Goal: Task Accomplishment & Management: Use online tool/utility

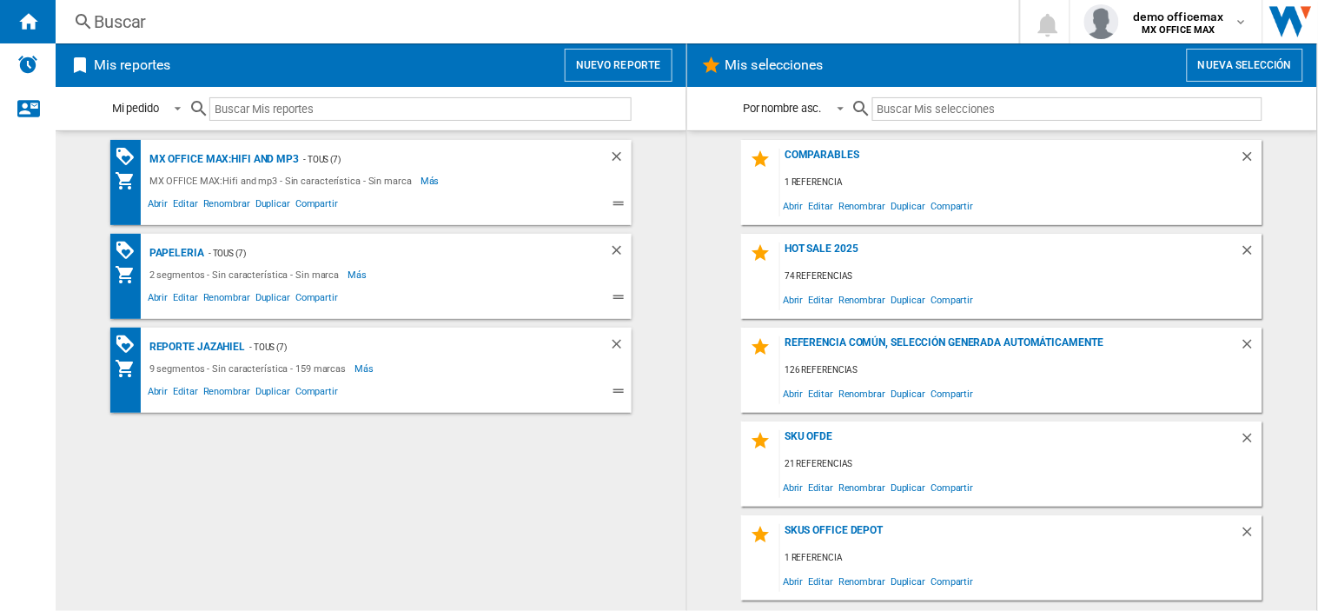
click at [626, 73] on button "Nuevo reporte" at bounding box center [619, 65] width 108 height 33
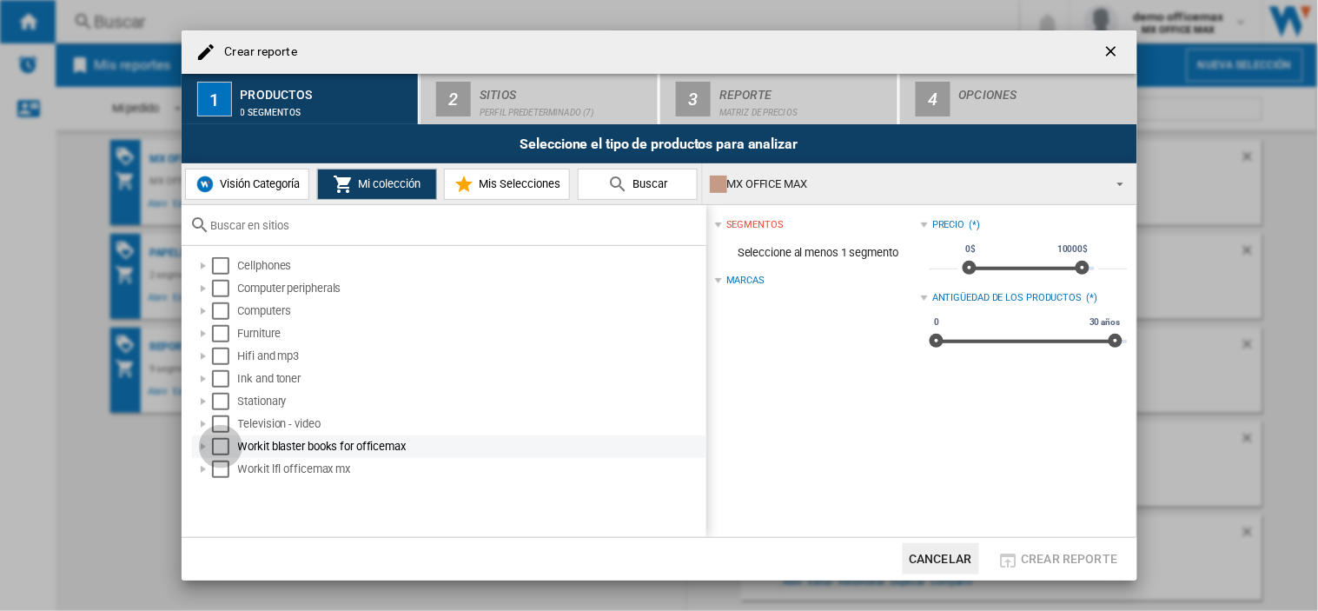
click at [219, 453] on div "Select" at bounding box center [220, 446] width 17 height 17
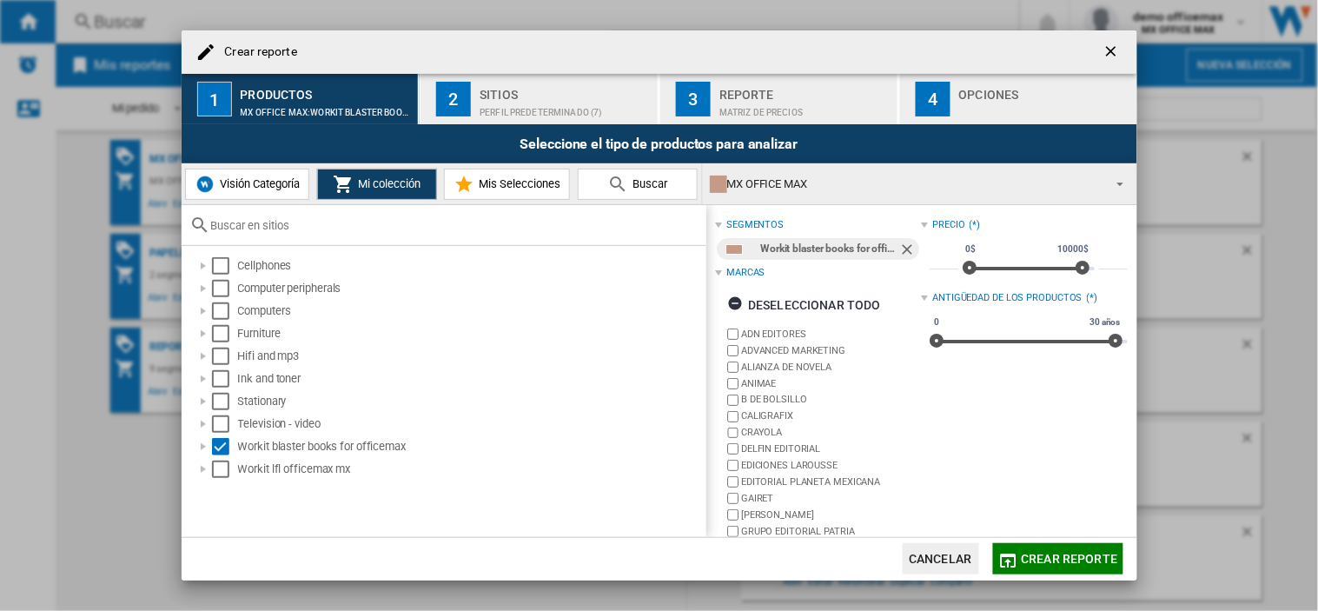
click at [526, 103] on div "Perfil predeterminado (7)" at bounding box center [565, 108] width 171 height 18
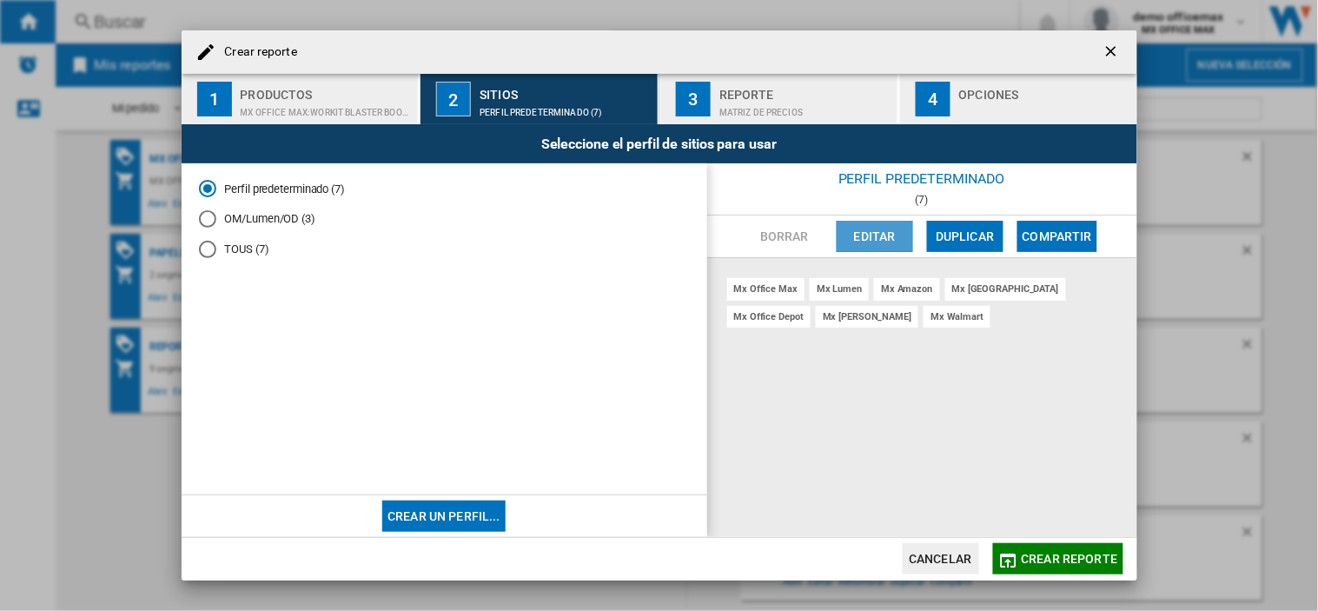
click at [886, 241] on button "Editar" at bounding box center [875, 236] width 76 height 31
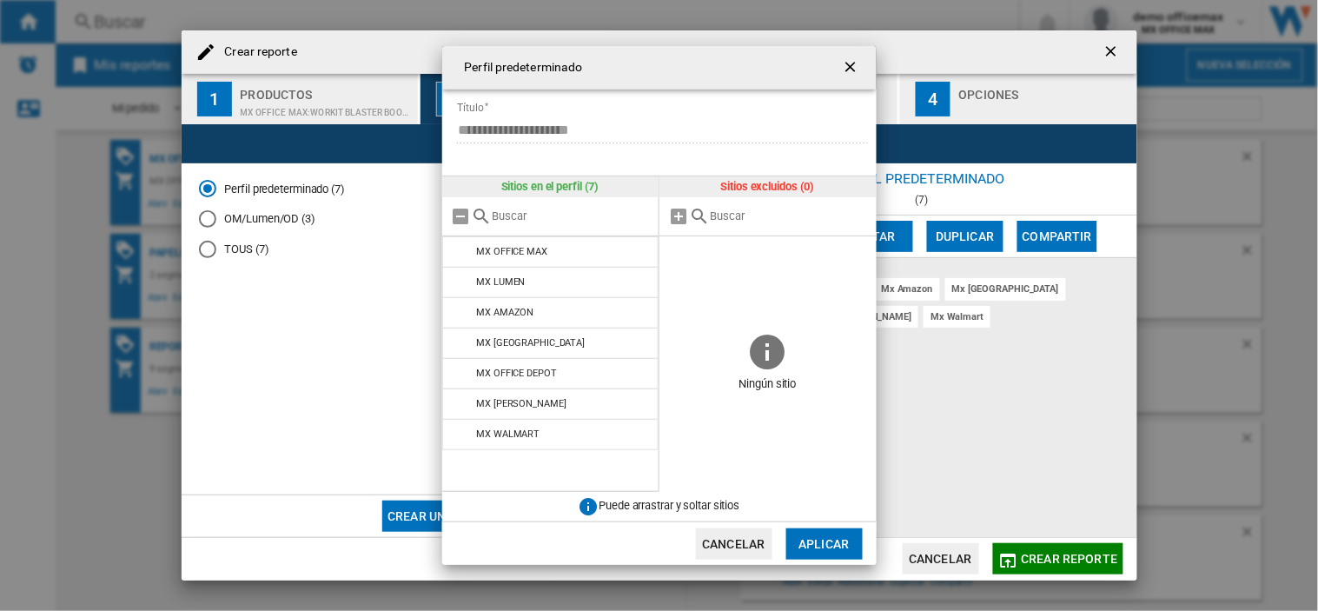
click at [858, 62] on ng-md-icon "getI18NText('BUTTONS.CLOSE_DIALOG')" at bounding box center [852, 68] width 21 height 21
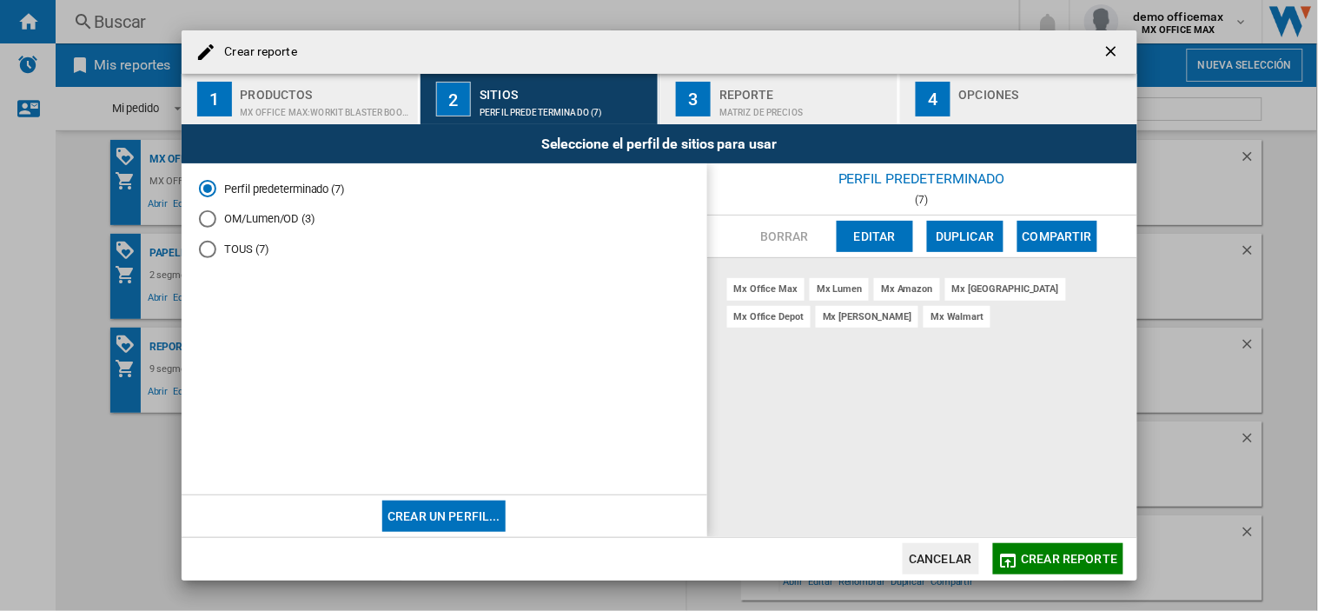
click at [1048, 552] on span "Crear reporte" at bounding box center [1070, 559] width 96 height 14
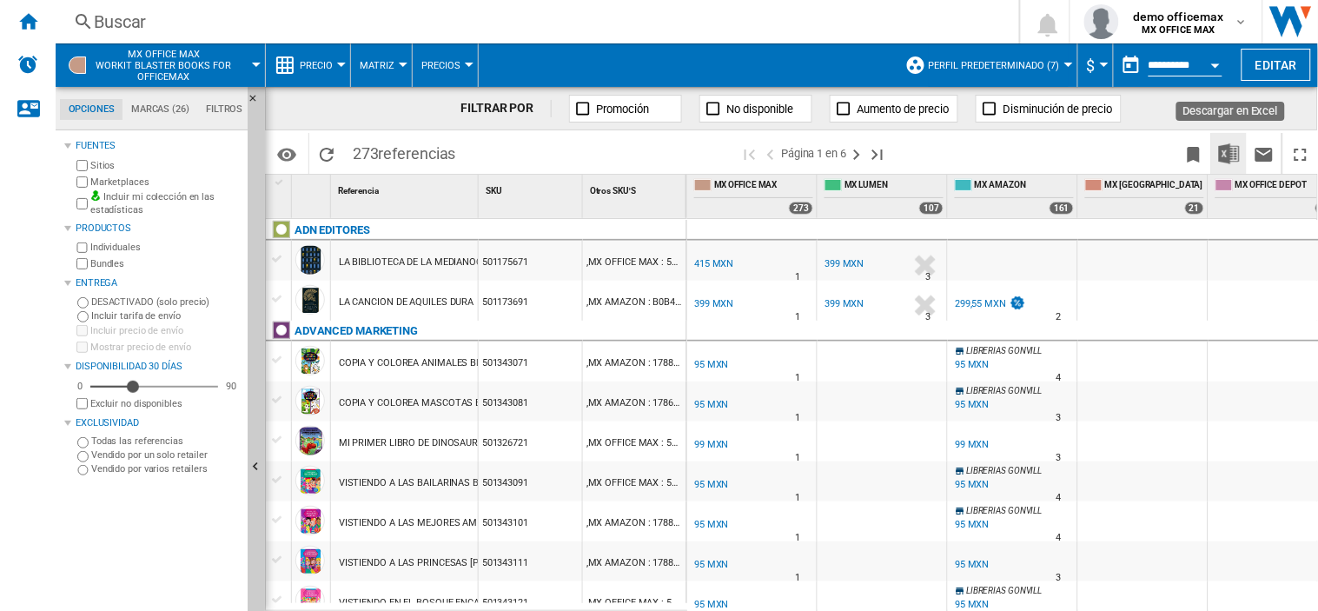
click at [1227, 151] on img "Descargar en Excel" at bounding box center [1229, 153] width 21 height 21
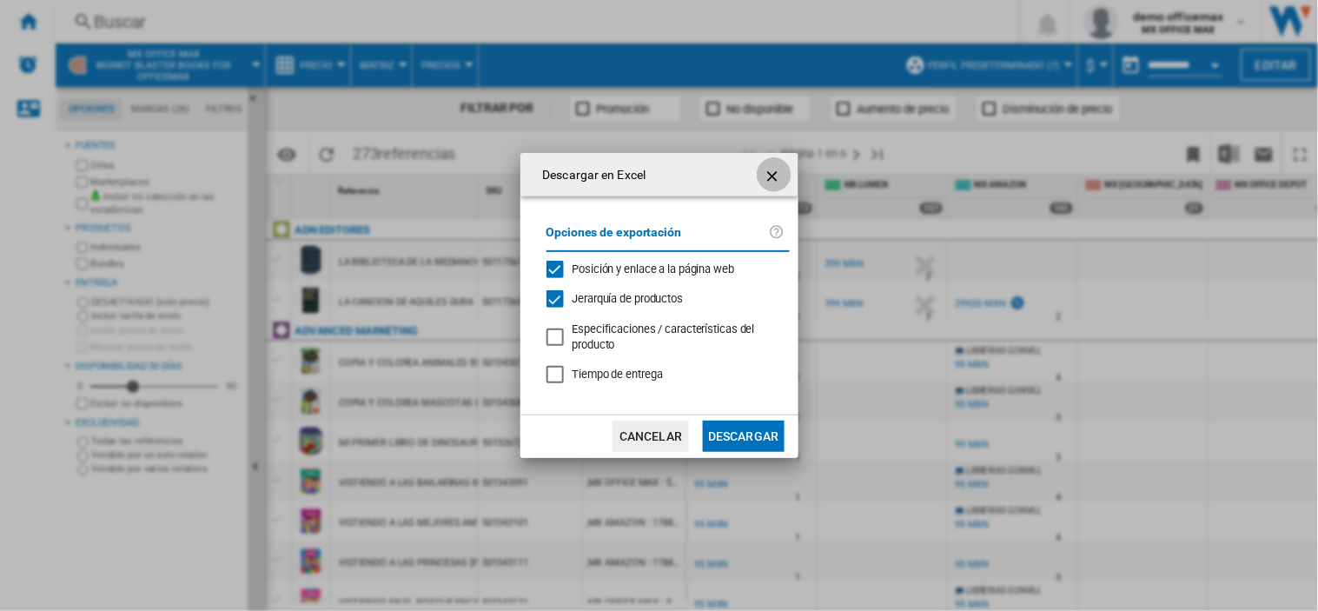
click at [771, 178] on ng-md-icon "getI18NText('BUTTONS.CLOSE_DIALOG')" at bounding box center [774, 176] width 21 height 21
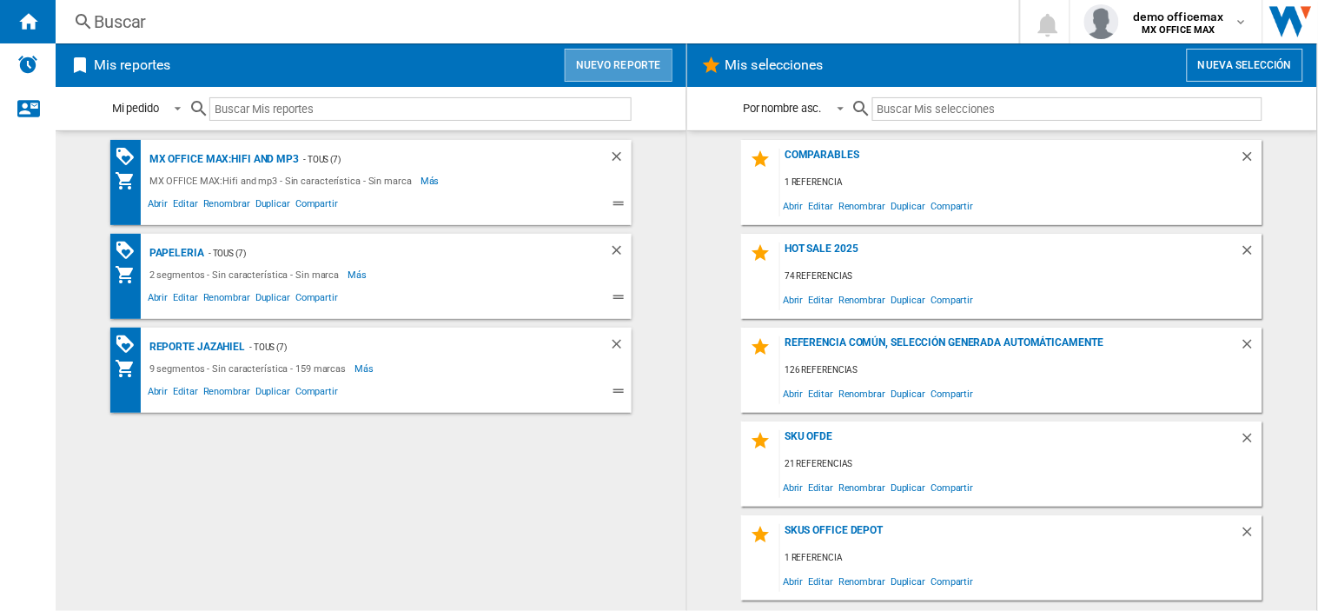
click at [629, 61] on button "Nuevo reporte" at bounding box center [619, 65] width 108 height 33
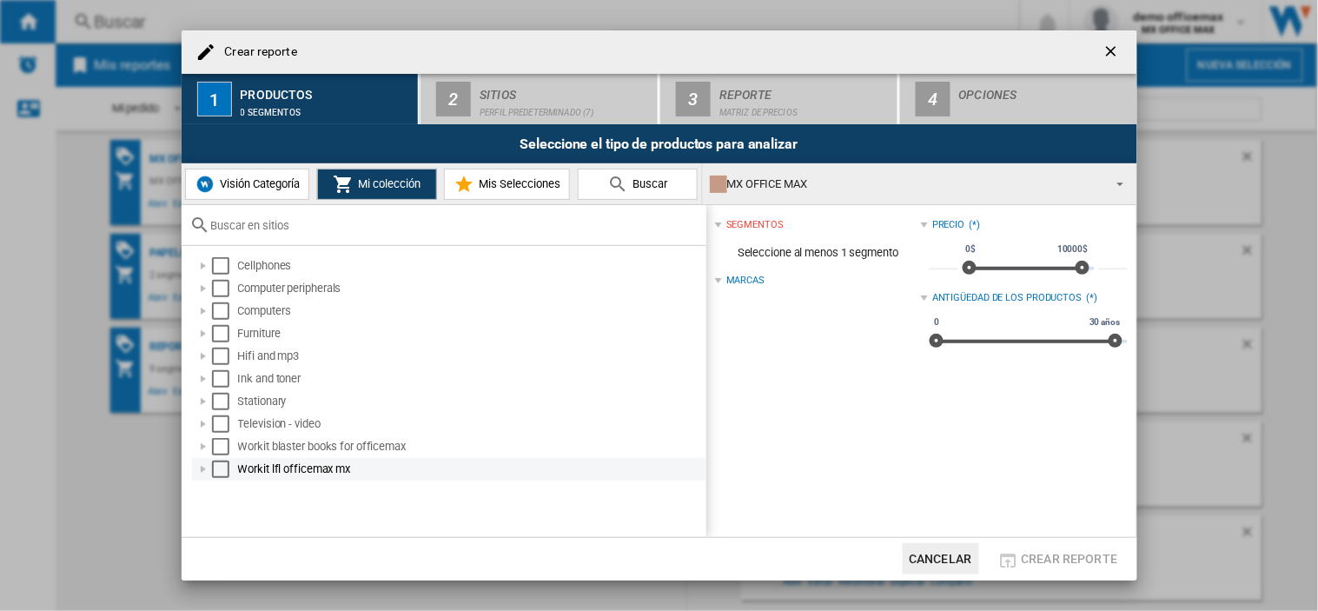
click at [217, 466] on div "Select" at bounding box center [220, 468] width 17 height 17
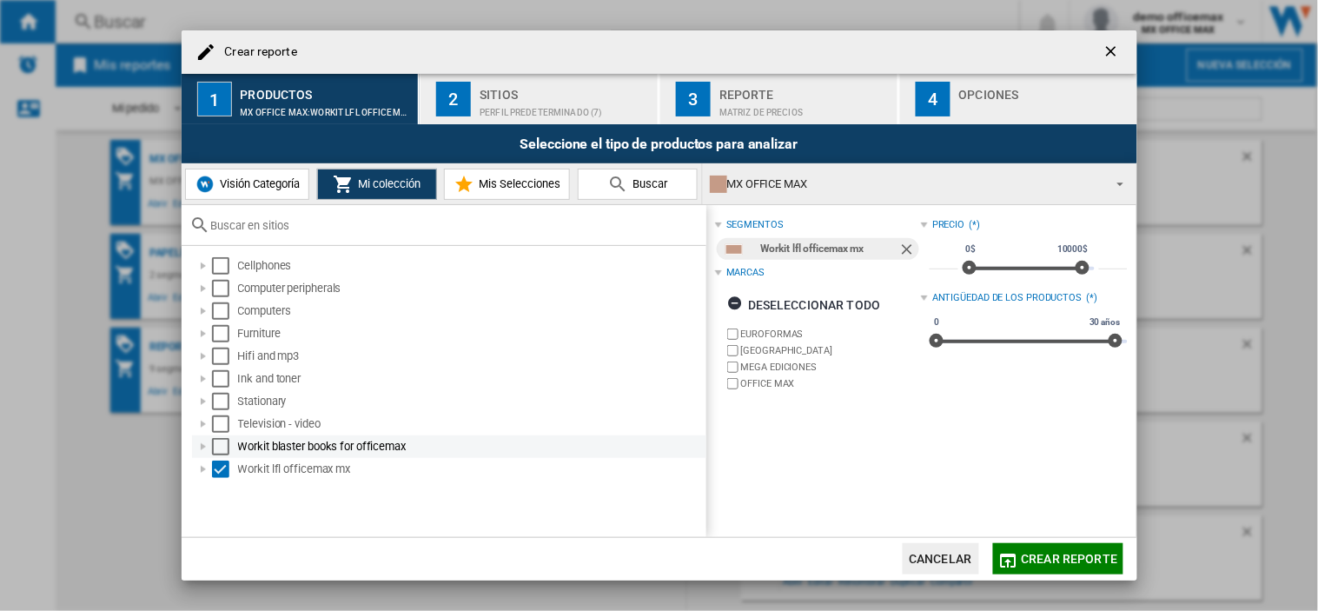
click at [219, 446] on div "Select" at bounding box center [220, 446] width 17 height 17
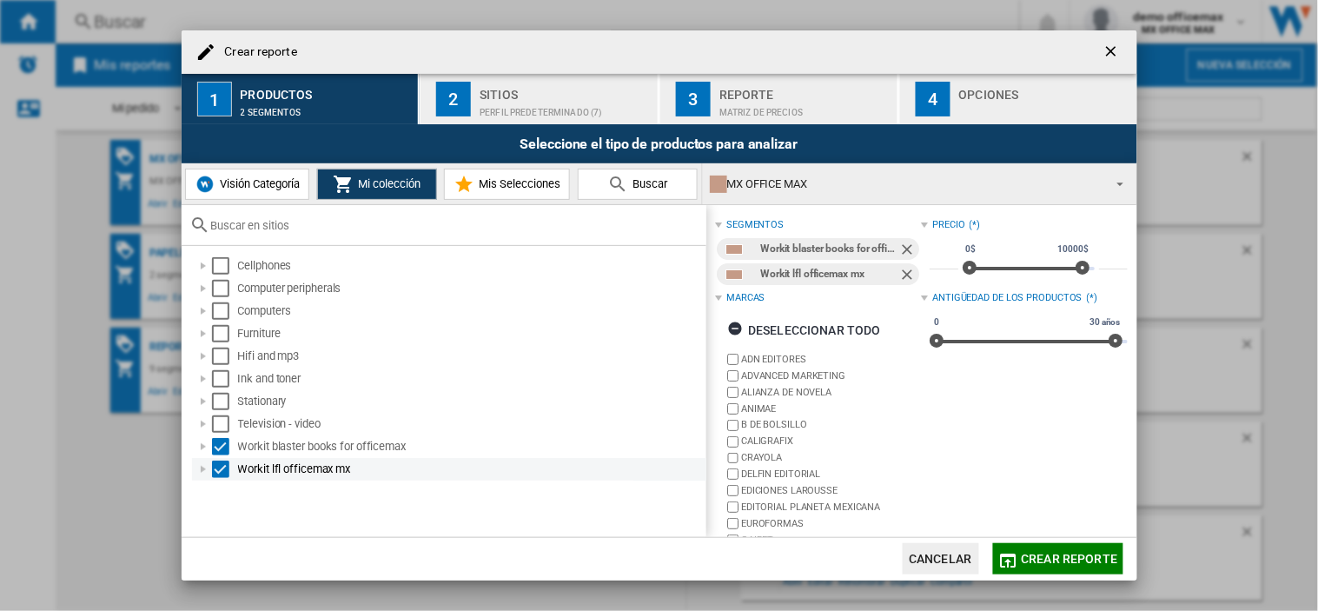
click at [224, 465] on div "Select" at bounding box center [220, 468] width 17 height 17
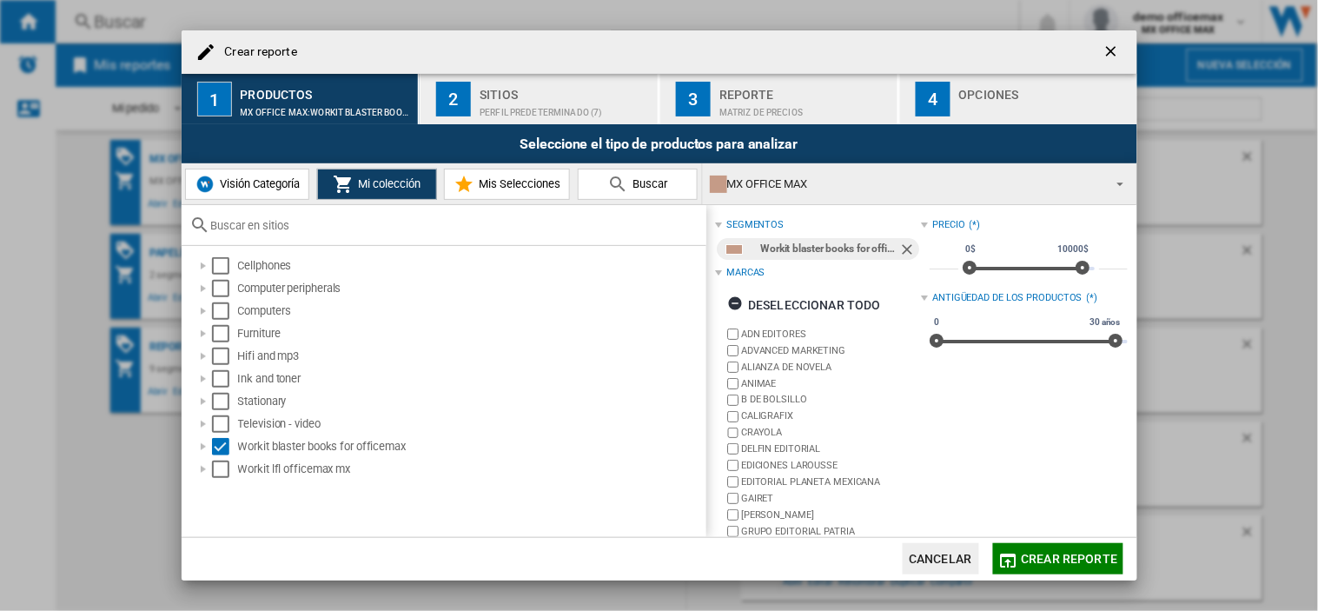
click at [559, 109] on div "Perfil predeterminado (7)" at bounding box center [565, 108] width 171 height 18
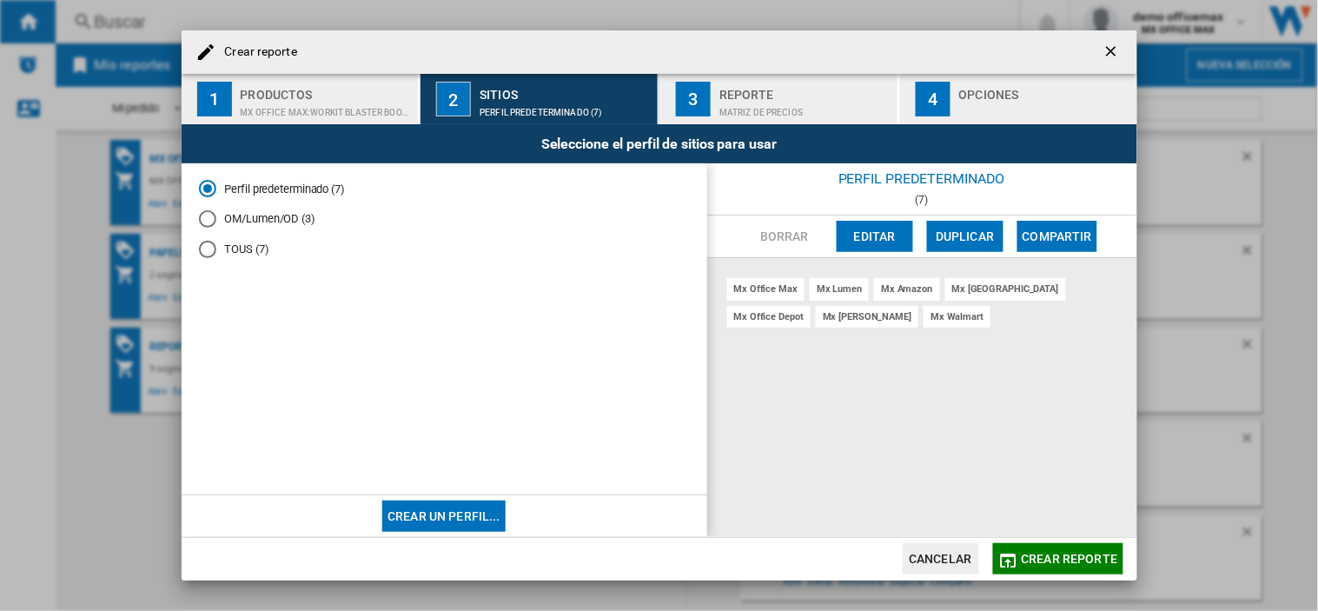
click at [801, 106] on div "Matriz de precios" at bounding box center [804, 108] width 171 height 18
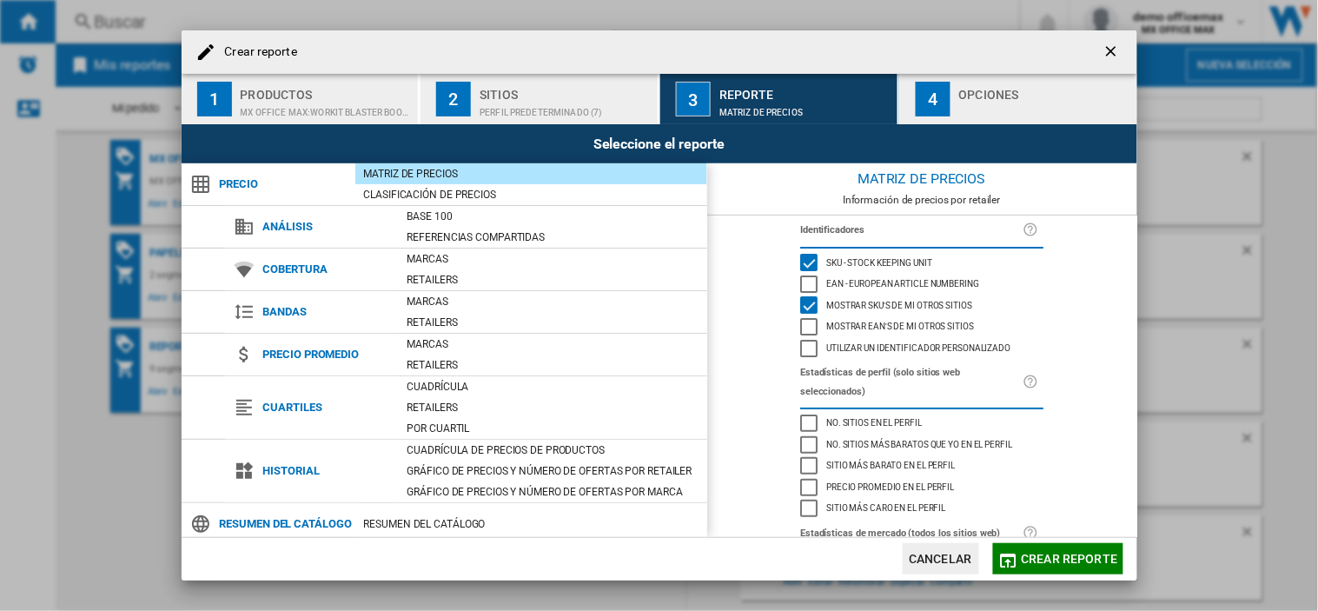
scroll to position [96, 0]
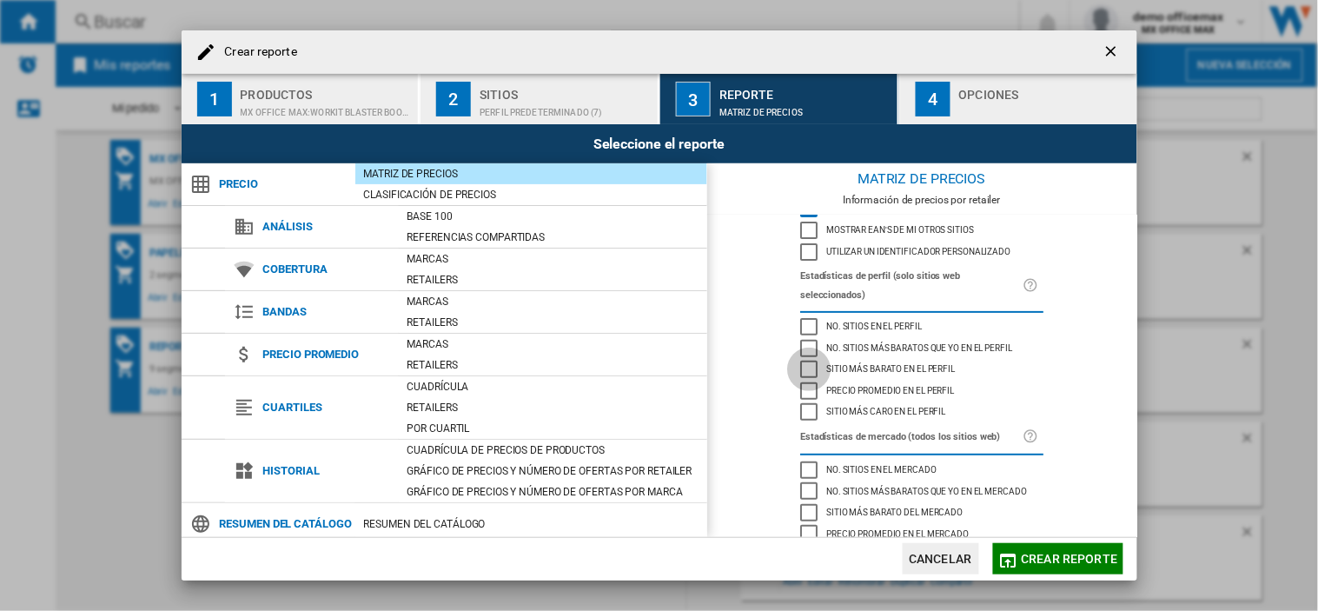
click at [809, 361] on div "Sitio más barato en el perfil" at bounding box center [808, 369] width 17 height 17
click at [801, 403] on div "Sitio más caro en el perfil" at bounding box center [808, 411] width 17 height 17
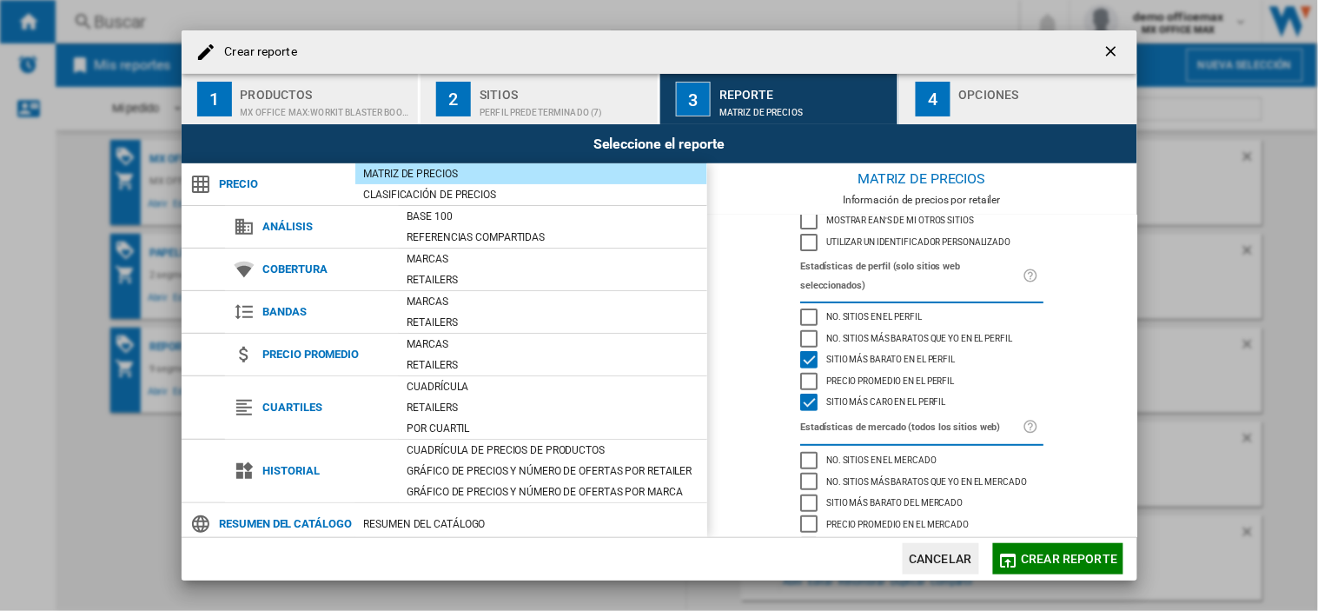
scroll to position [109, 0]
click at [1047, 565] on span "Crear reporte" at bounding box center [1070, 559] width 96 height 14
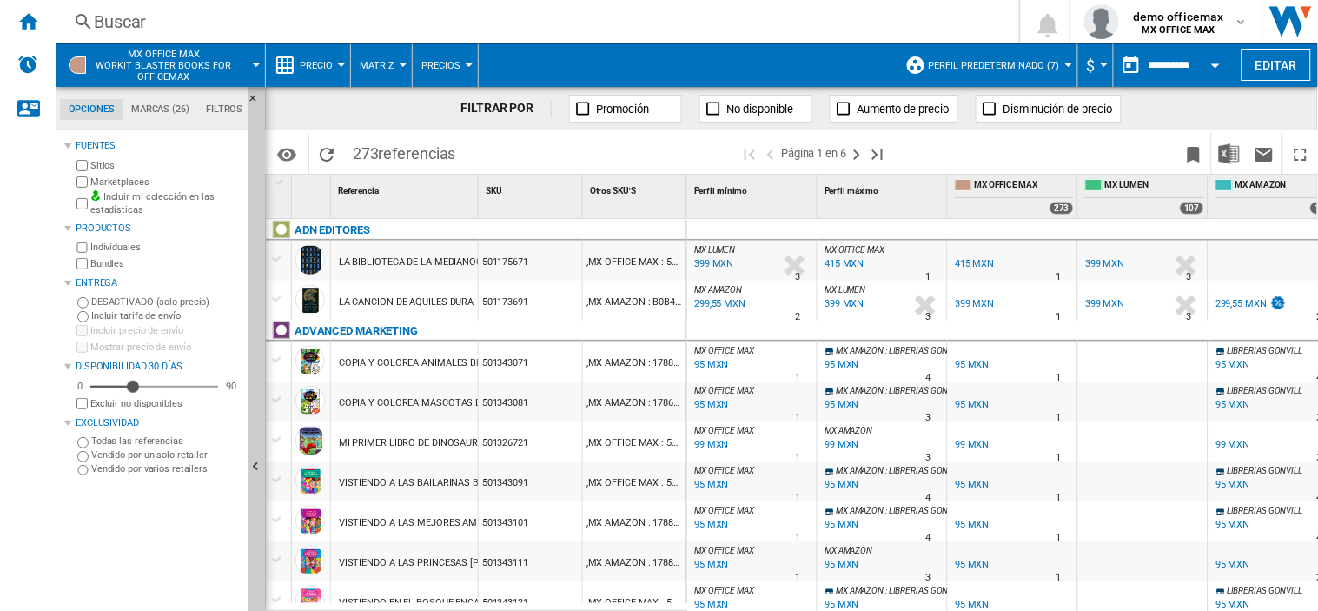
drag, startPoint x: 687, startPoint y: 189, endPoint x: 784, endPoint y: 189, distance: 96.4
click at [783, 189] on div "Perfil mínimo 1" at bounding box center [752, 196] width 130 height 43
drag, startPoint x: 684, startPoint y: 195, endPoint x: 848, endPoint y: 195, distance: 164.2
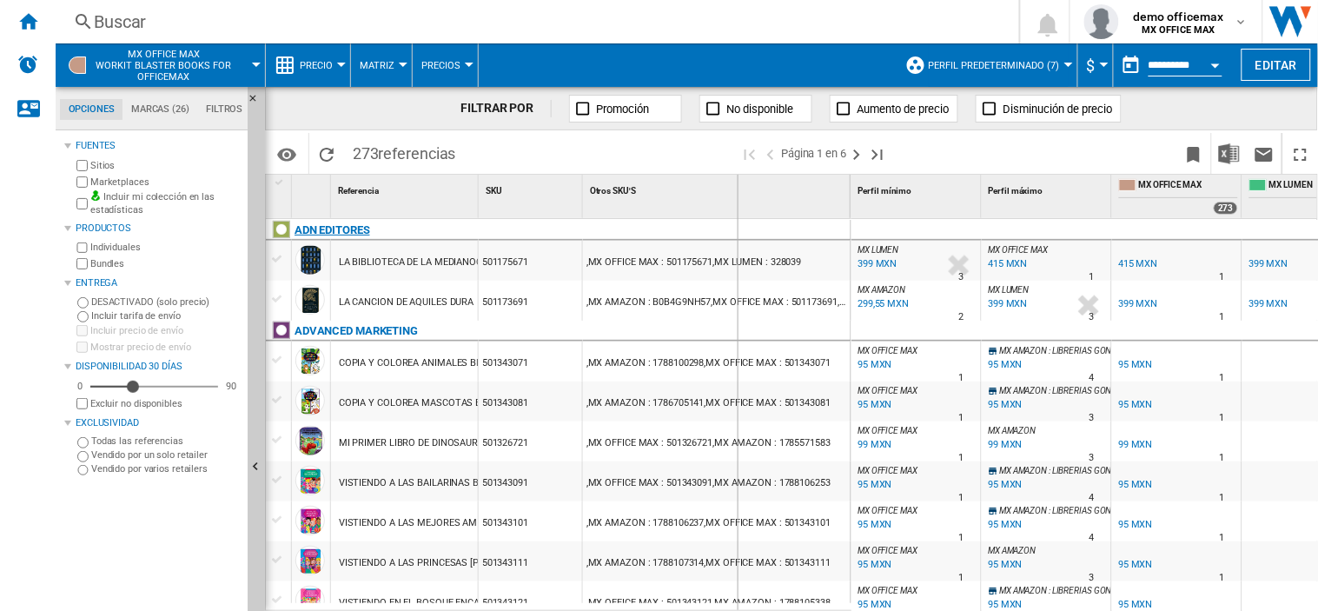
drag, startPoint x: 849, startPoint y: 187, endPoint x: 718, endPoint y: 222, distance: 135.7
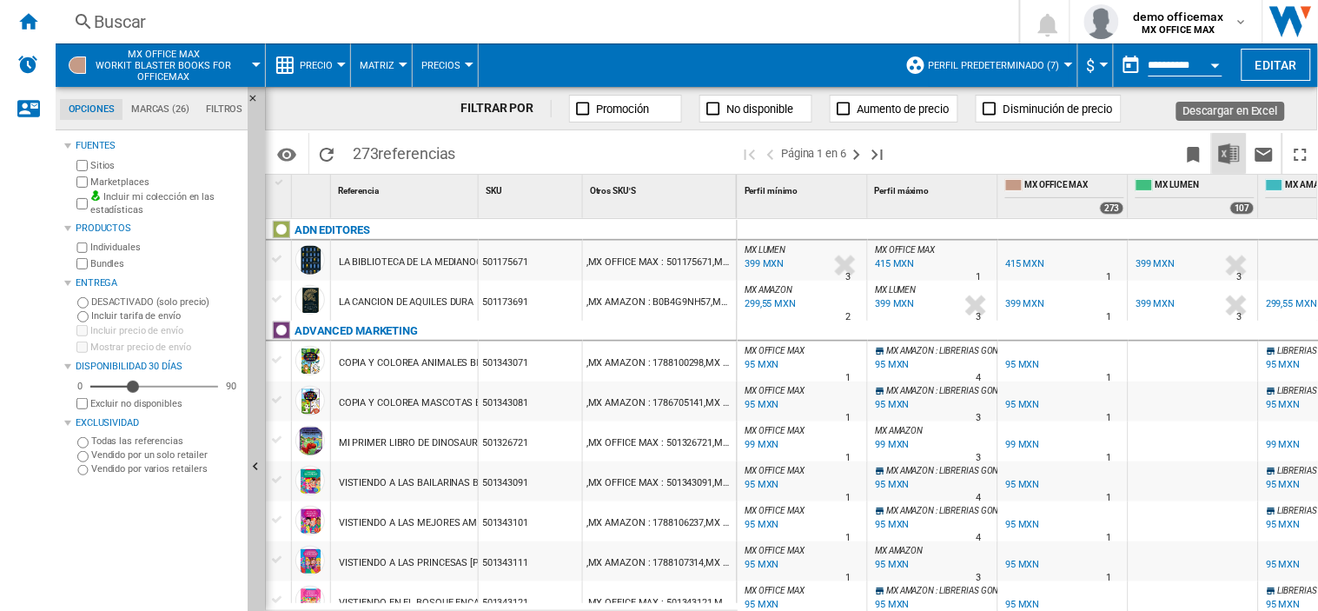
click at [1227, 162] on img "Descargar en Excel" at bounding box center [1229, 153] width 21 height 21
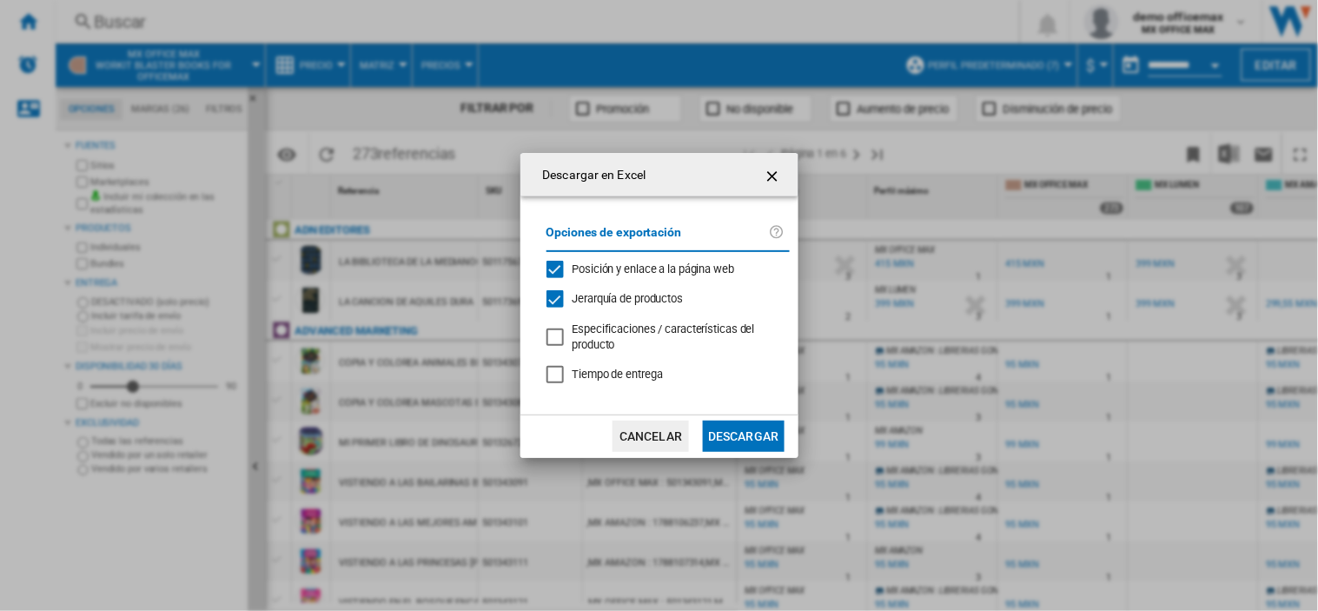
click at [756, 438] on button "Descargar" at bounding box center [743, 435] width 81 height 31
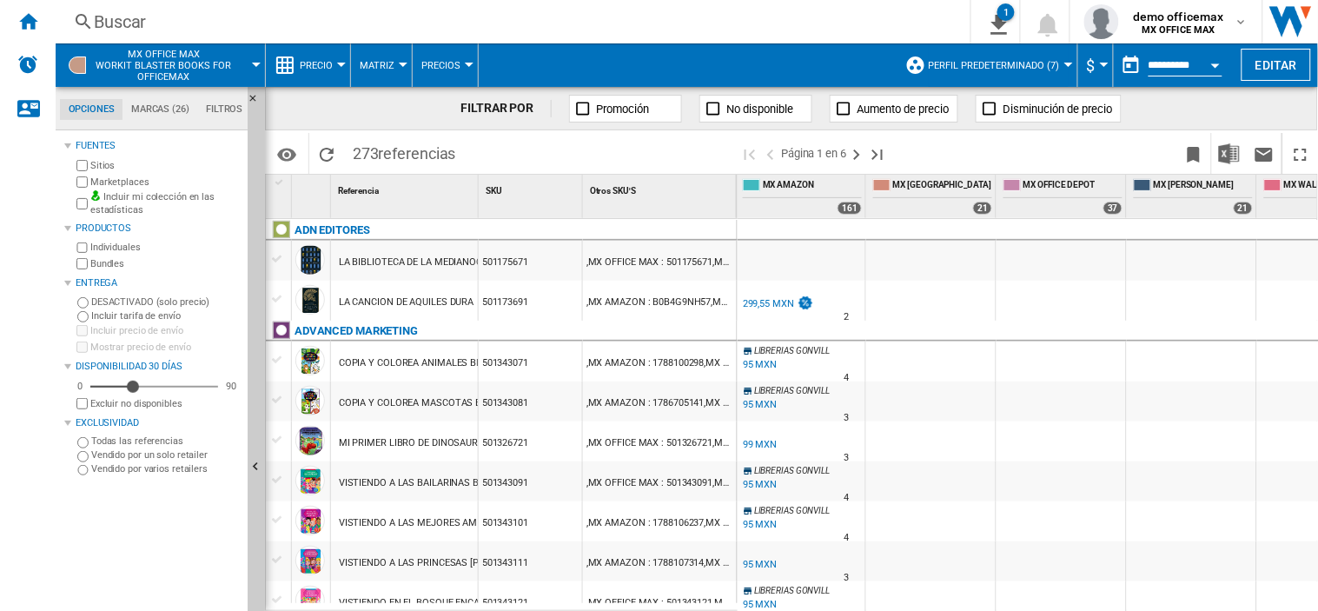
scroll to position [0, 599]
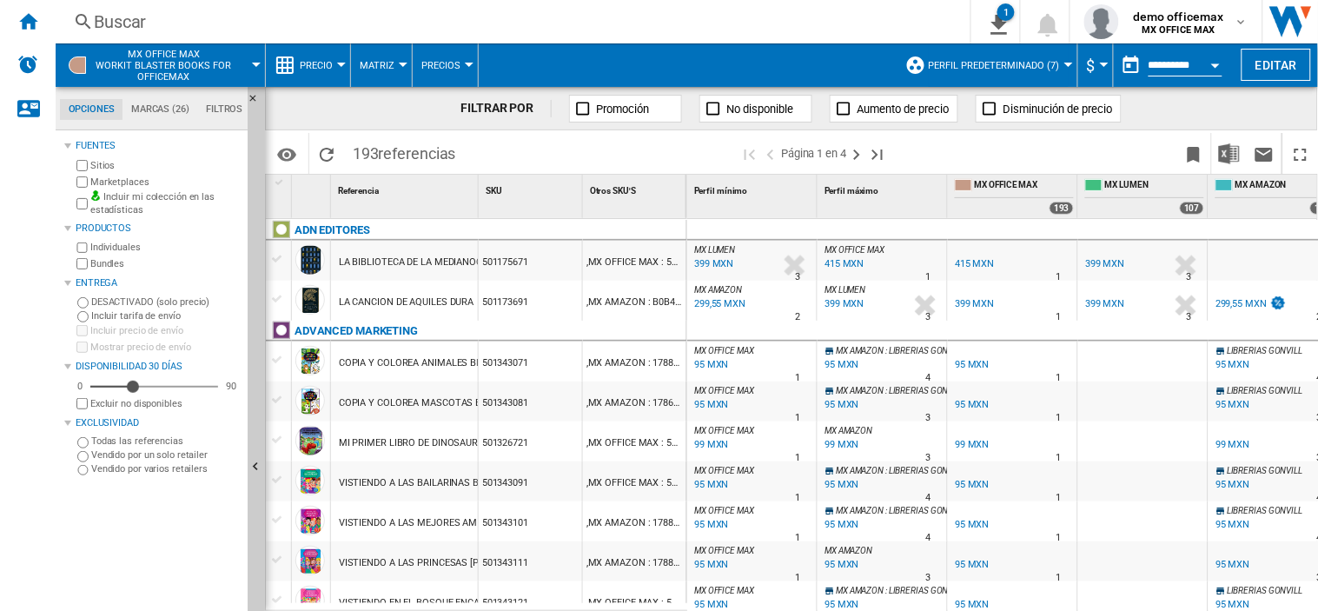
click at [510, 392] on div "501343081" at bounding box center [530, 401] width 103 height 40
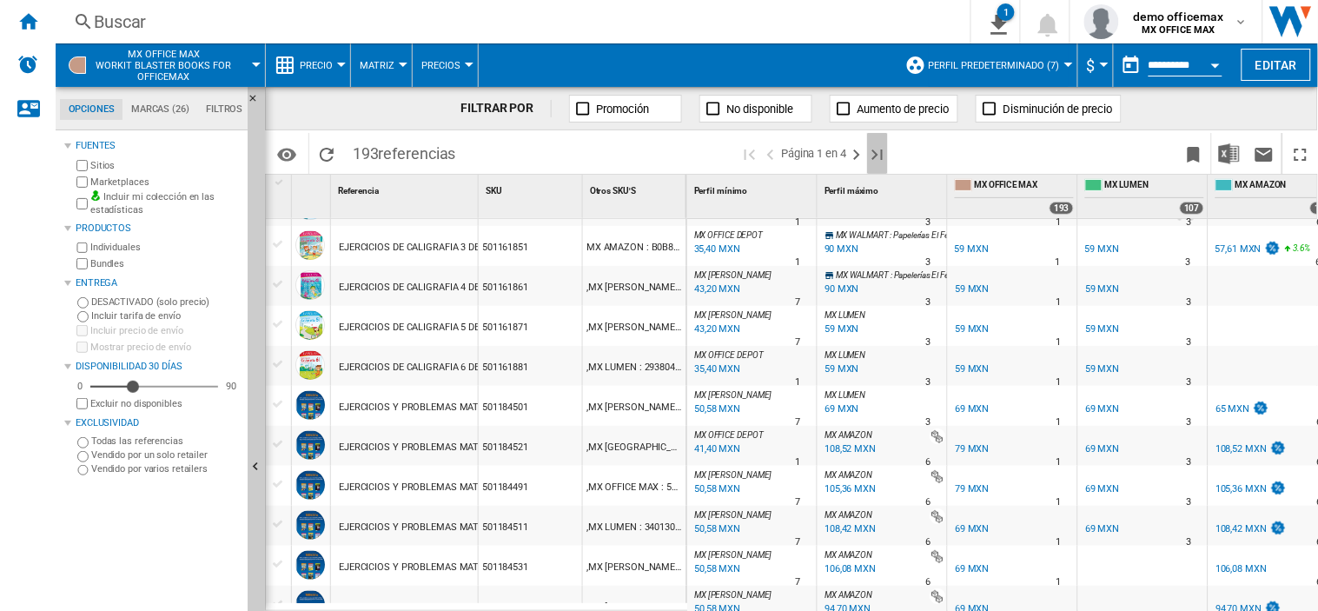
click at [886, 154] on ng-md-icon "Última página" at bounding box center [877, 154] width 21 height 21
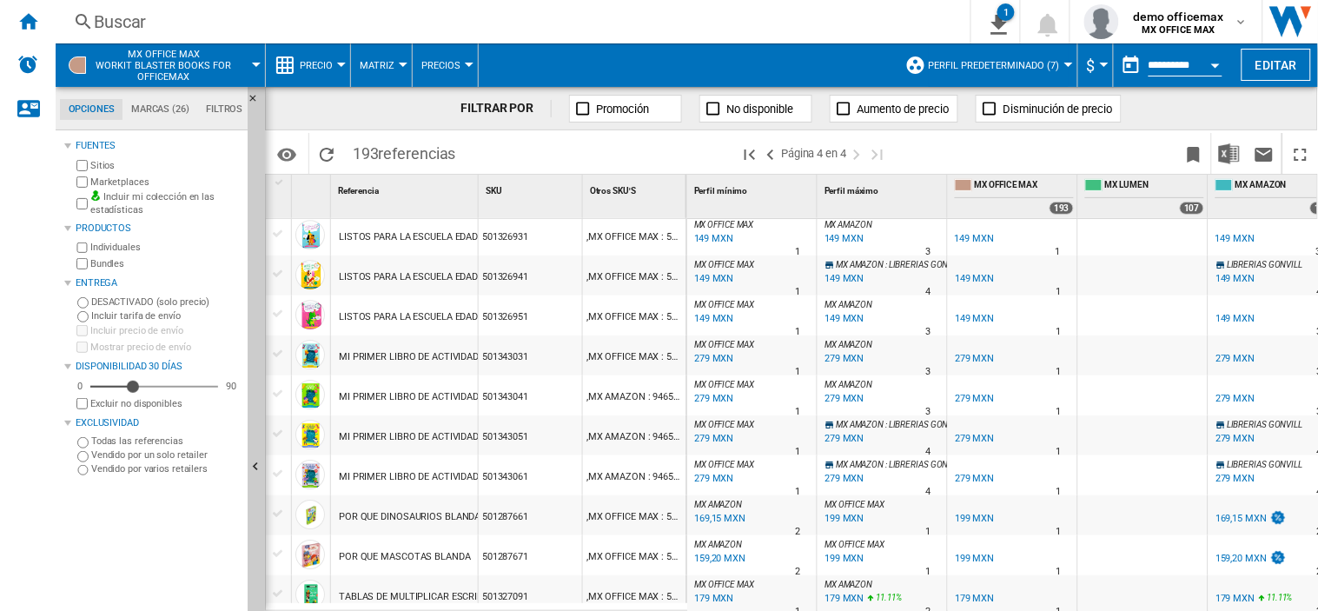
click at [461, 351] on div "MI PRIMER LIBRO DE ACTIVIDADES CON TABLETA 4 AQUA BLANDA" at bounding box center [483, 357] width 289 height 40
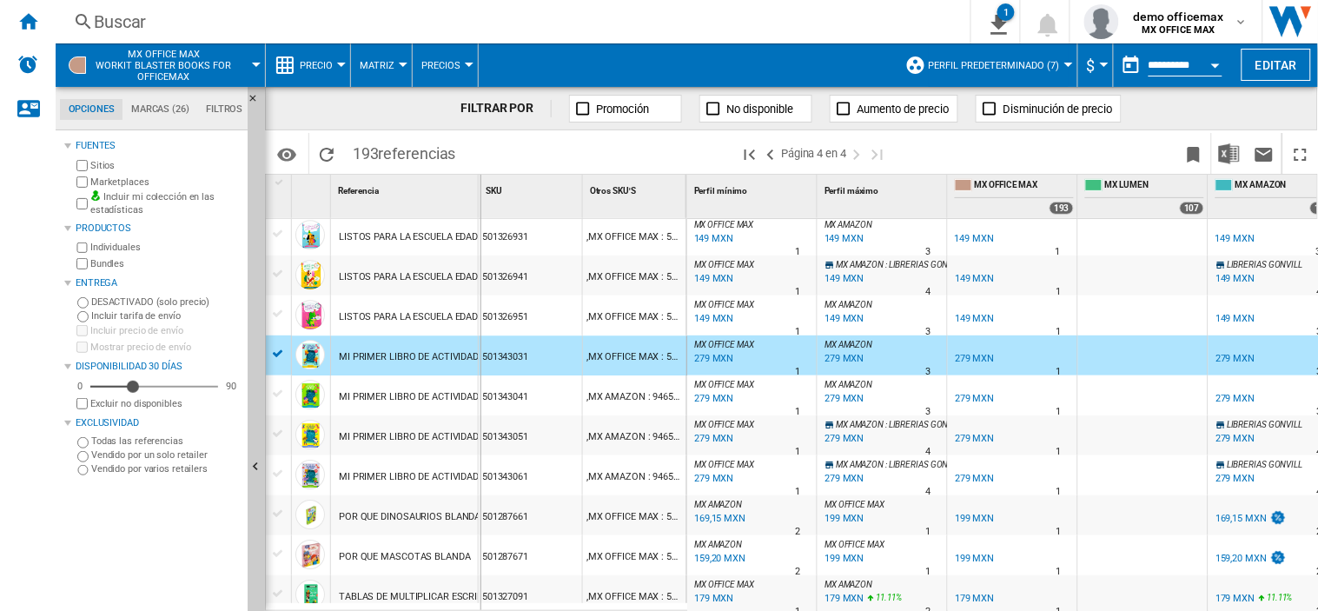
drag, startPoint x: 480, startPoint y: 195, endPoint x: 702, endPoint y: 217, distance: 223.6
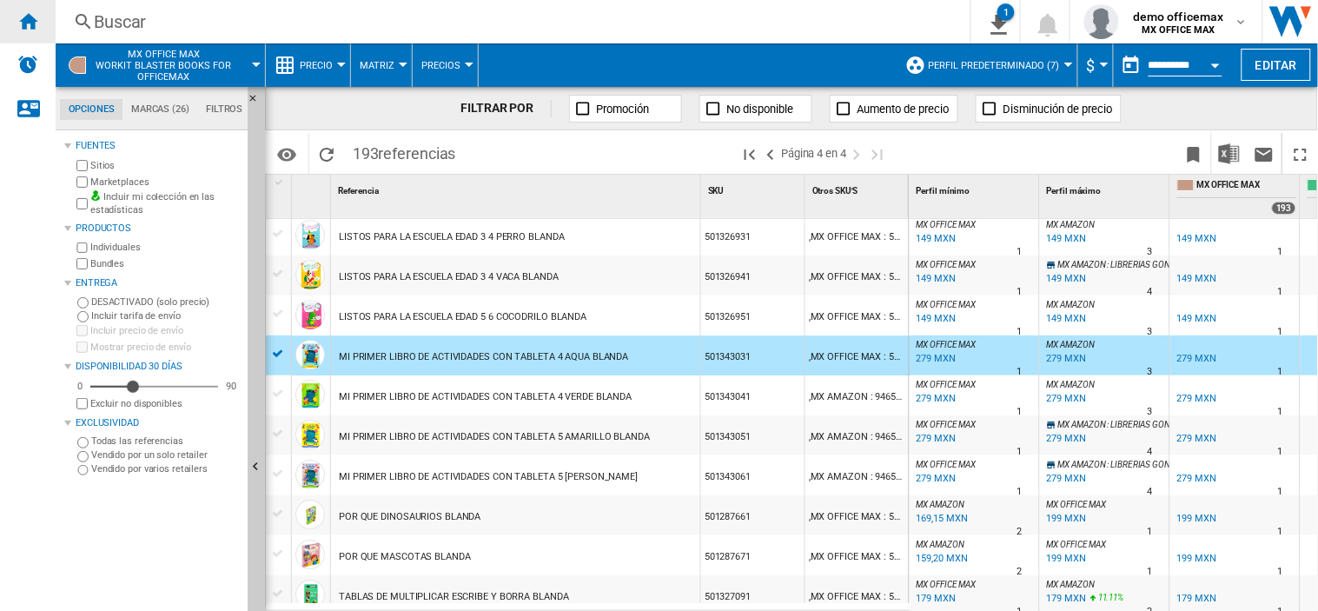
click at [37, 22] on ng-md-icon "Inicio" at bounding box center [27, 20] width 21 height 21
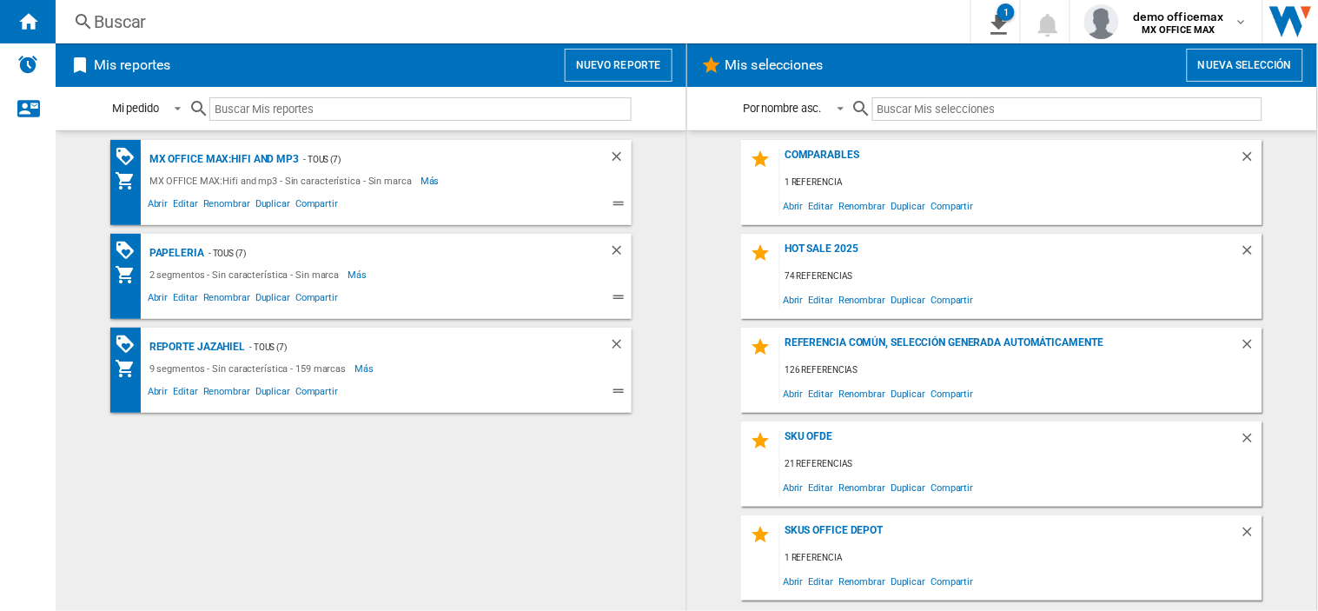
click at [622, 53] on button "Nuevo reporte" at bounding box center [619, 65] width 108 height 33
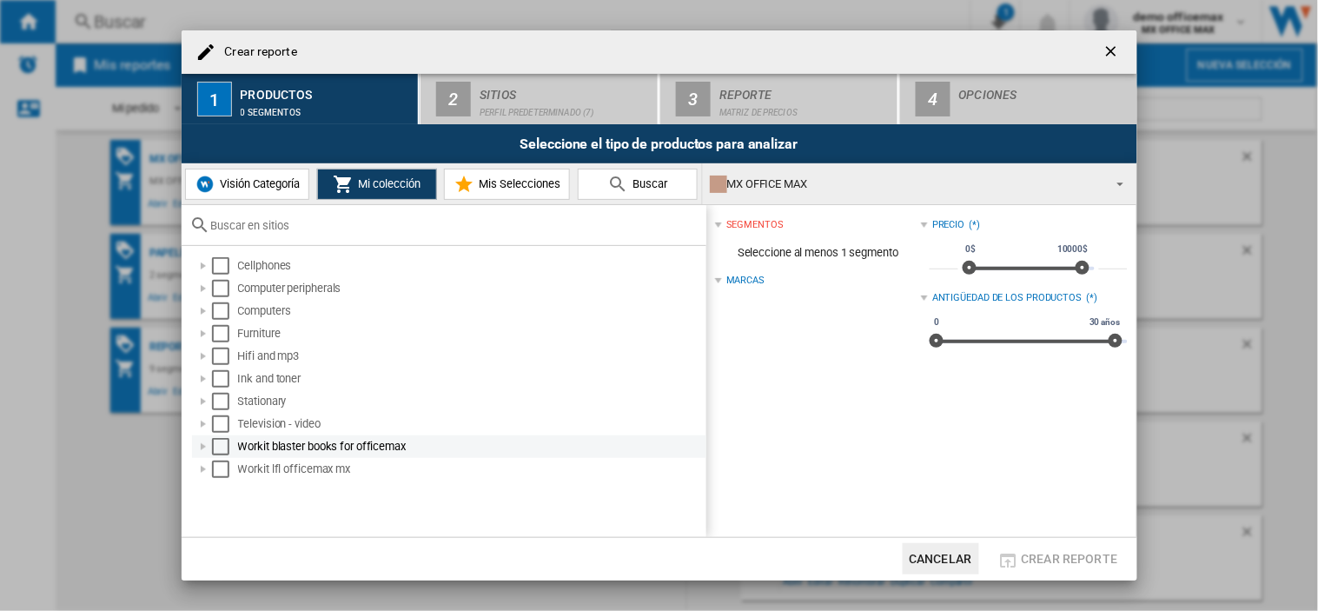
click at [219, 447] on div "Select" at bounding box center [220, 446] width 17 height 17
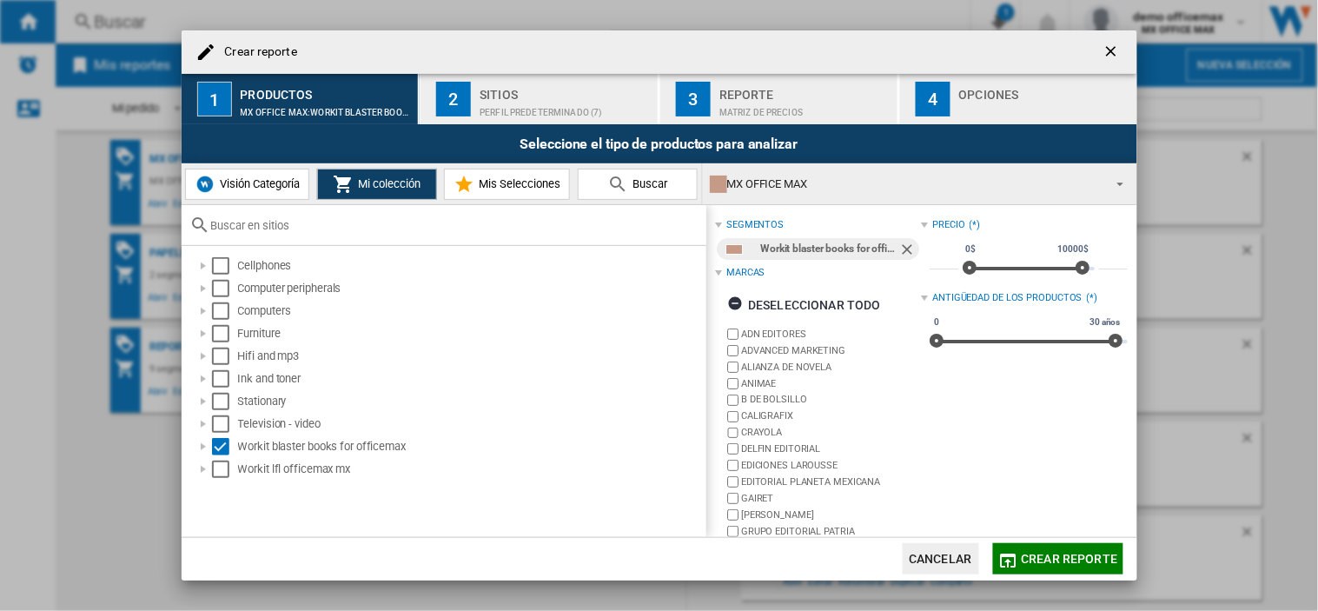
click at [500, 99] on div "Perfil predeterminado (7)" at bounding box center [565, 108] width 171 height 18
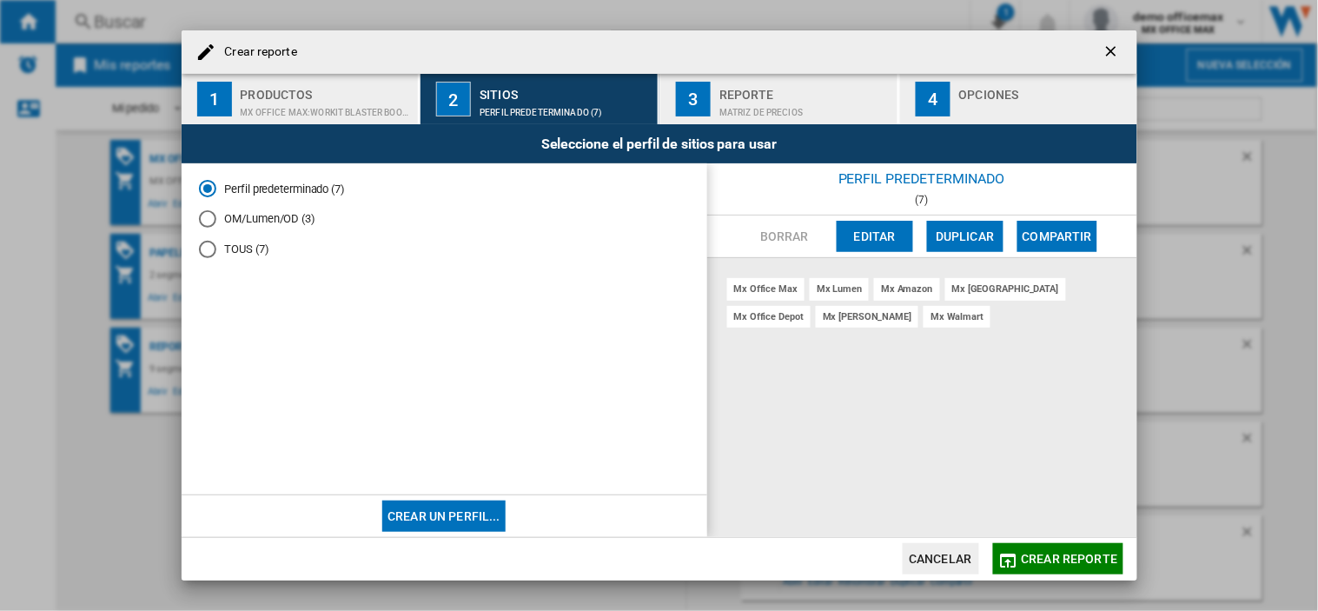
click at [783, 108] on div "Matriz de precios" at bounding box center [804, 108] width 171 height 18
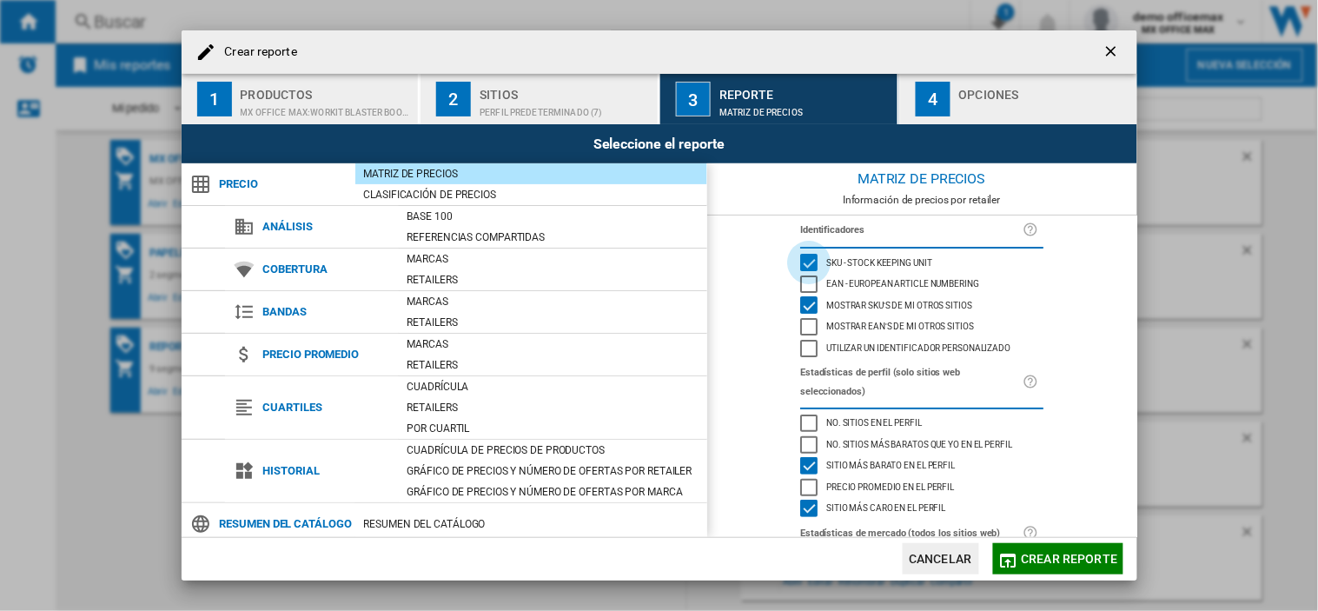
click at [804, 261] on div "SKU - Stock Keeping Unit" at bounding box center [808, 262] width 17 height 17
click at [808, 318] on div "Mostrar EAN's de mi otros sitios" at bounding box center [808, 326] width 17 height 17
click at [809, 262] on div "SKU - Stock Keeping Unit" at bounding box center [808, 262] width 17 height 17
click at [803, 300] on div "Mostrar SKU'S de mi otros sitios" at bounding box center [808, 304] width 17 height 17
click at [802, 318] on div "Mostrar EAN's de mi otros sitios" at bounding box center [808, 326] width 17 height 17
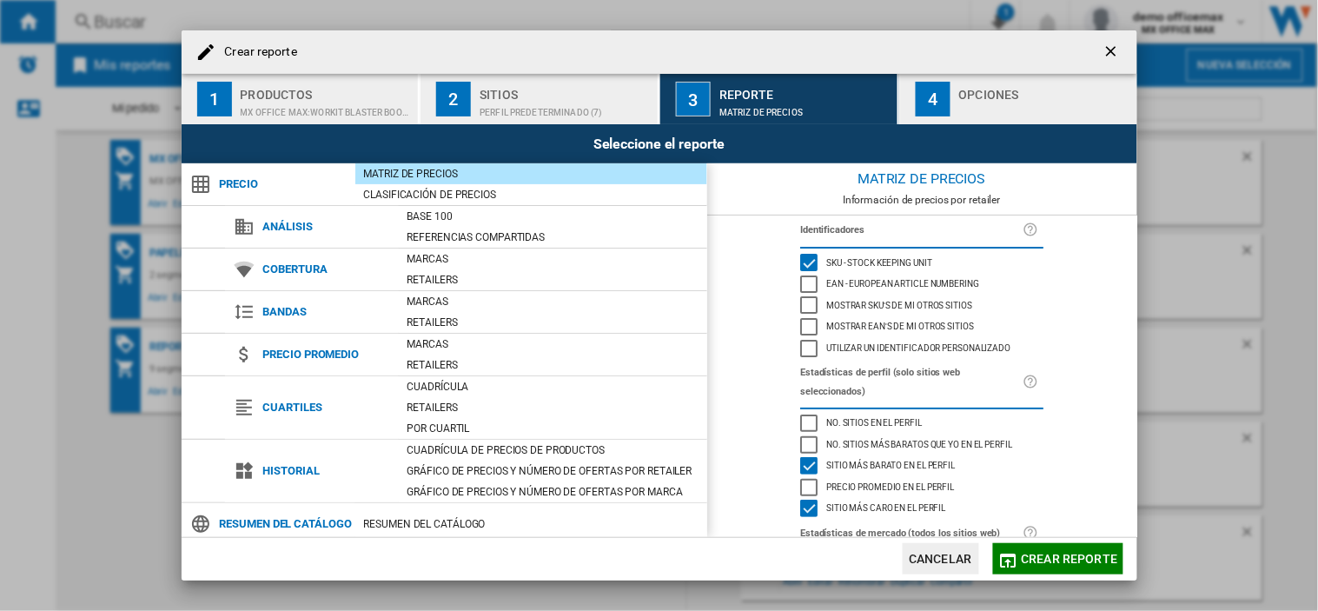
click at [1092, 553] on span "Crear reporte" at bounding box center [1070, 559] width 96 height 14
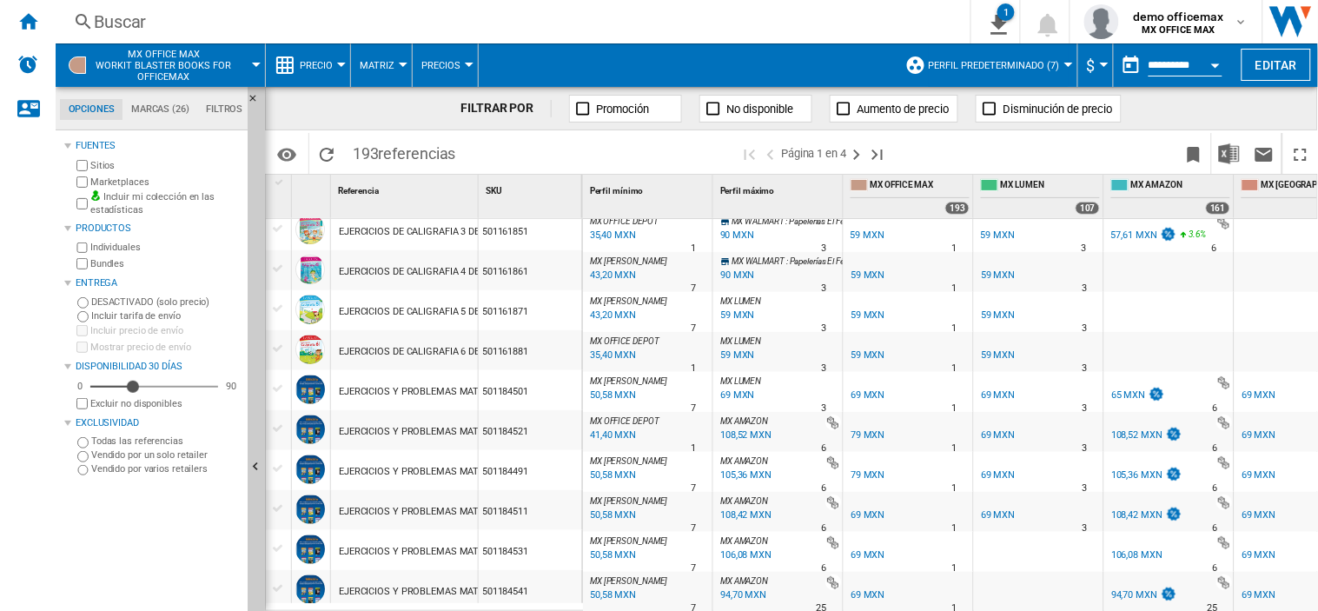
scroll to position [1739, 0]
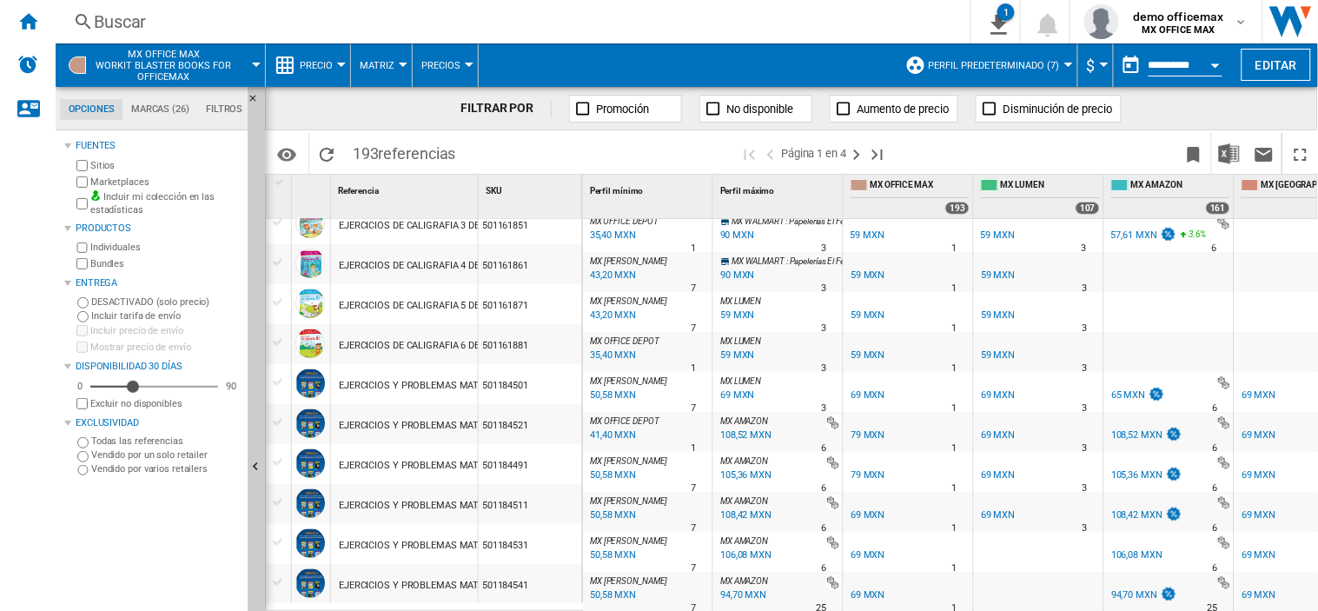
click at [731, 307] on div "59 MXN" at bounding box center [736, 315] width 36 height 17
click at [1231, 156] on img "Descargar en Excel" at bounding box center [1229, 153] width 21 height 21
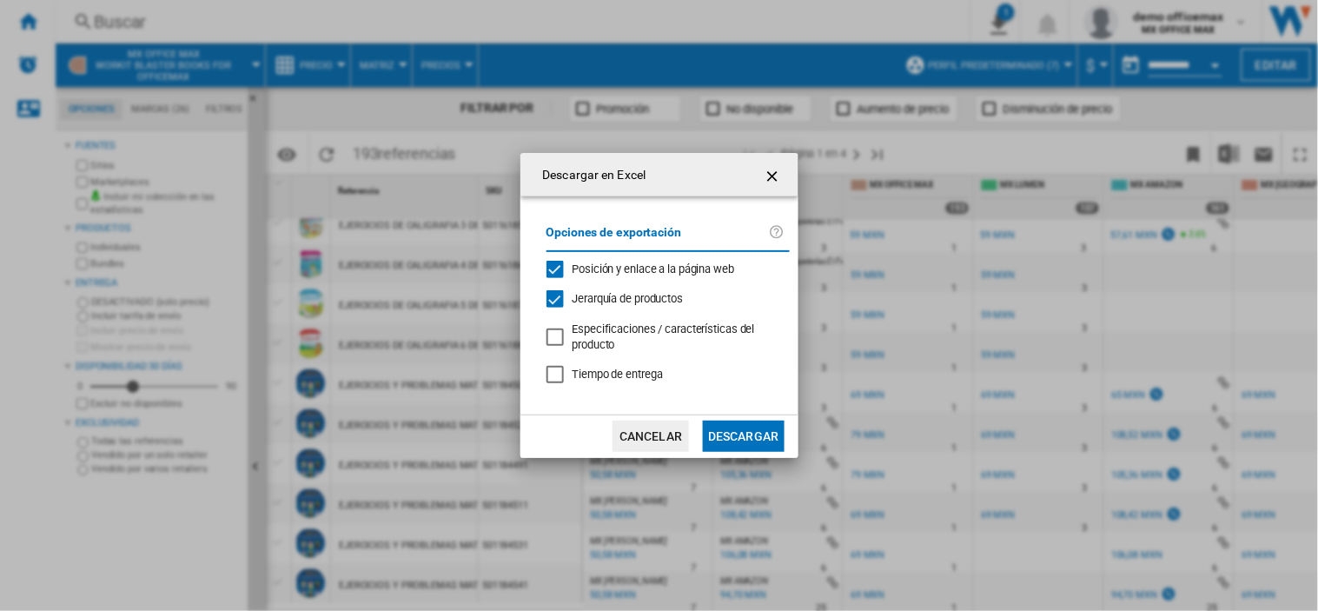
click at [725, 430] on button "Descargar" at bounding box center [743, 435] width 81 height 31
